Goal: Task Accomplishment & Management: Manage account settings

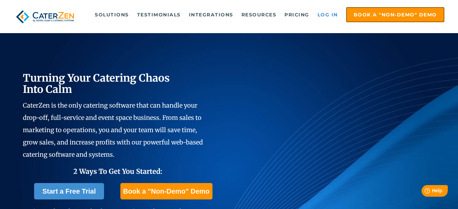
click at [333, 12] on link "Log in" at bounding box center [327, 15] width 27 height 14
drag, startPoint x: 0, startPoint y: 0, endPoint x: 297, endPoint y: 40, distance: 300.0
click at [297, 40] on div "Turning Your Catering Chaos Into Calm CaterZen is the only catering software th…" at bounding box center [229, 159] width 458 height 317
click at [318, 11] on link "Log in" at bounding box center [327, 15] width 27 height 14
